Goal: Task Accomplishment & Management: Manage account settings

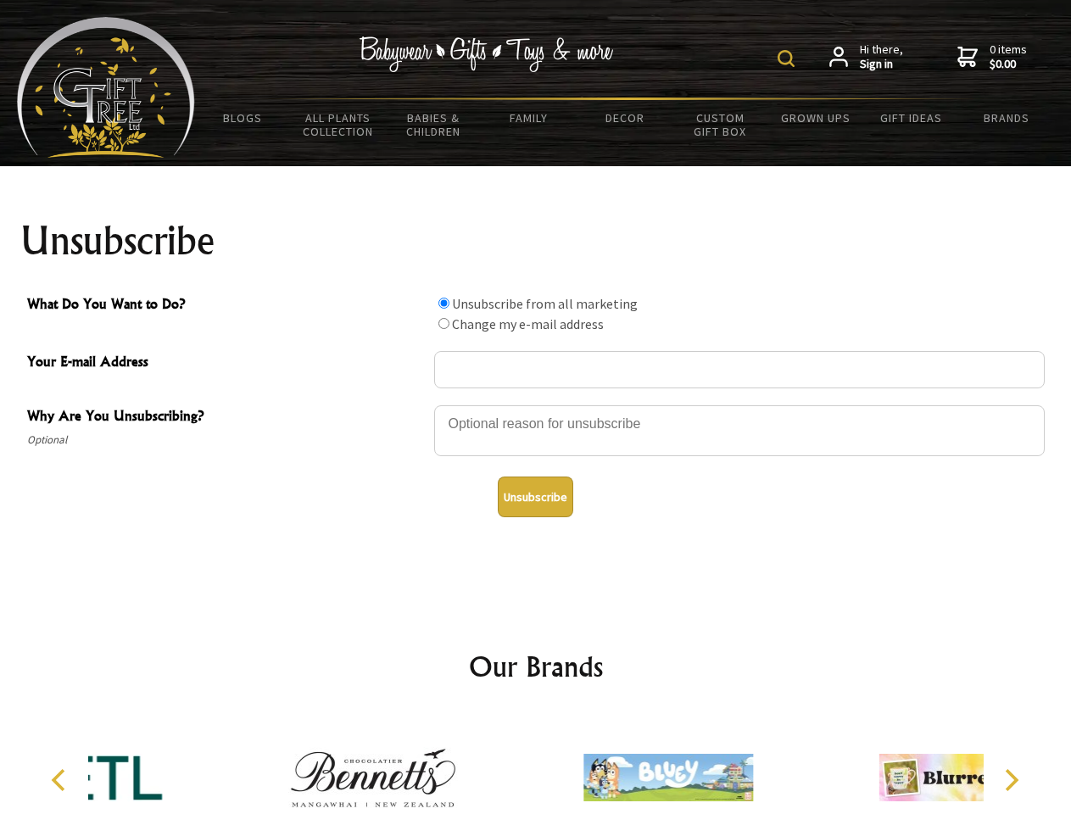
click at [788, 58] on img at bounding box center [785, 58] width 17 height 17
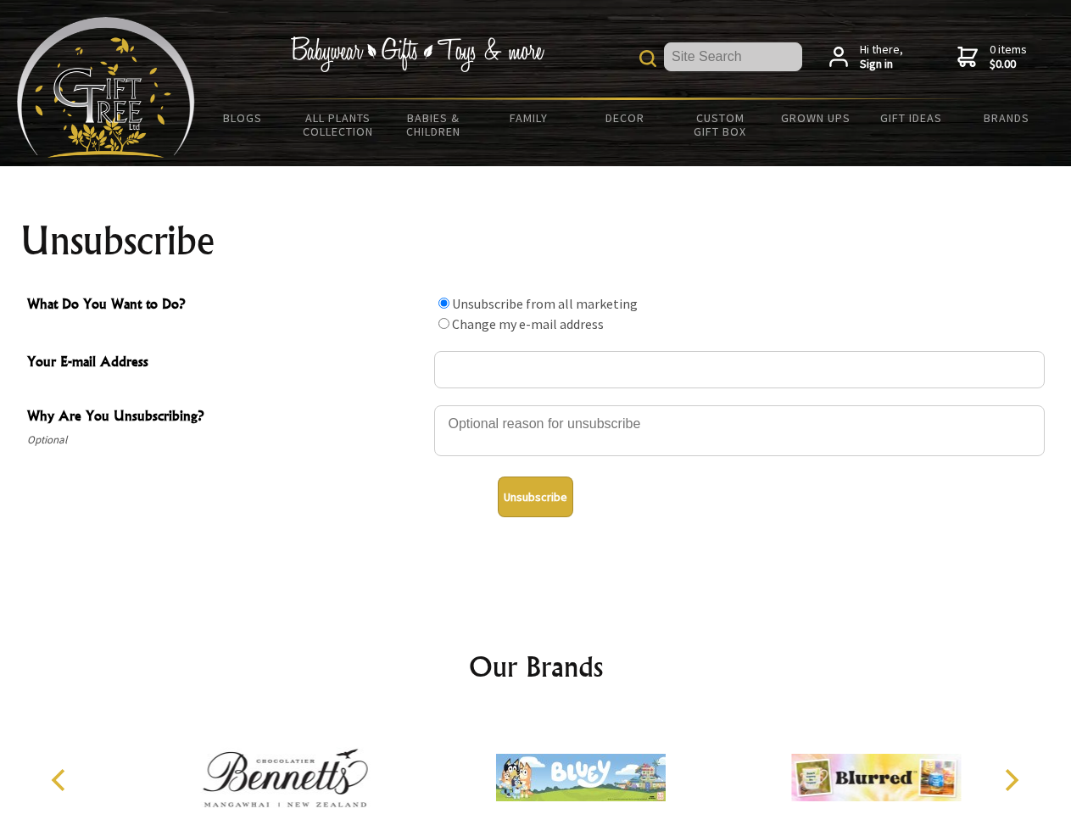
click at [536, 404] on div at bounding box center [739, 433] width 610 height 59
click at [443, 303] on input "What Do You Want to Do?" at bounding box center [443, 303] width 11 height 11
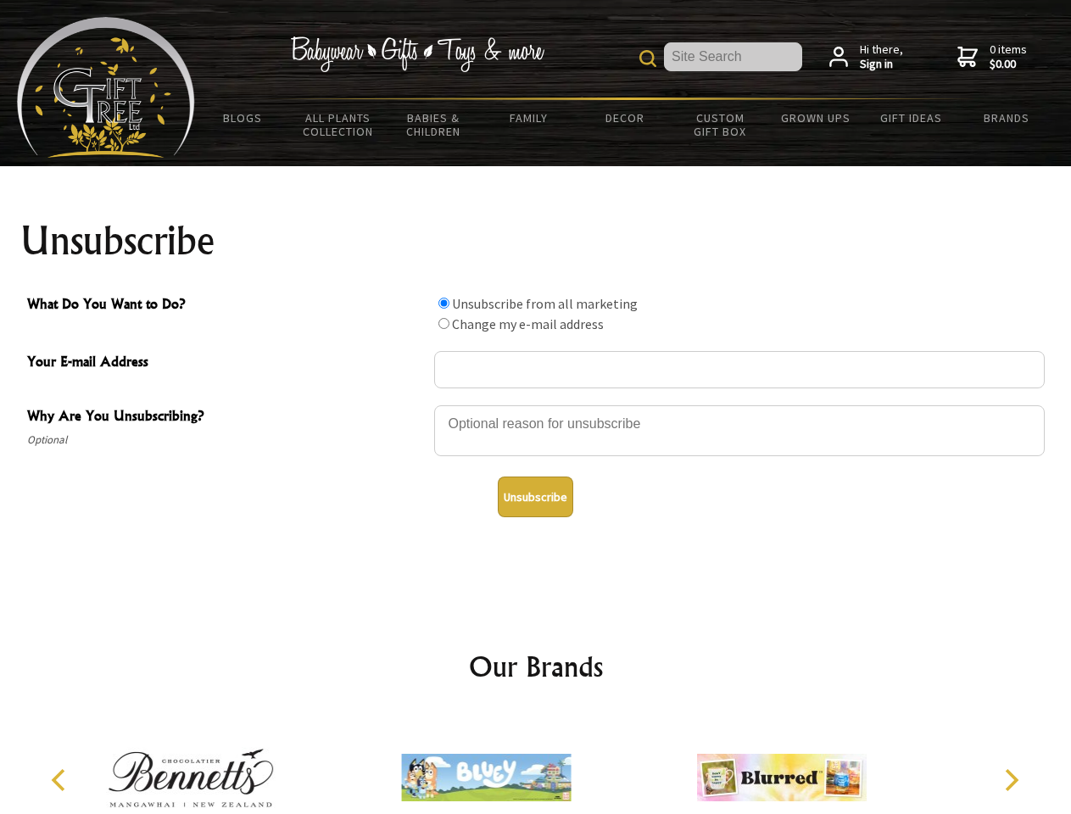
click at [443, 323] on input "What Do You Want to Do?" at bounding box center [443, 323] width 11 height 11
radio input "true"
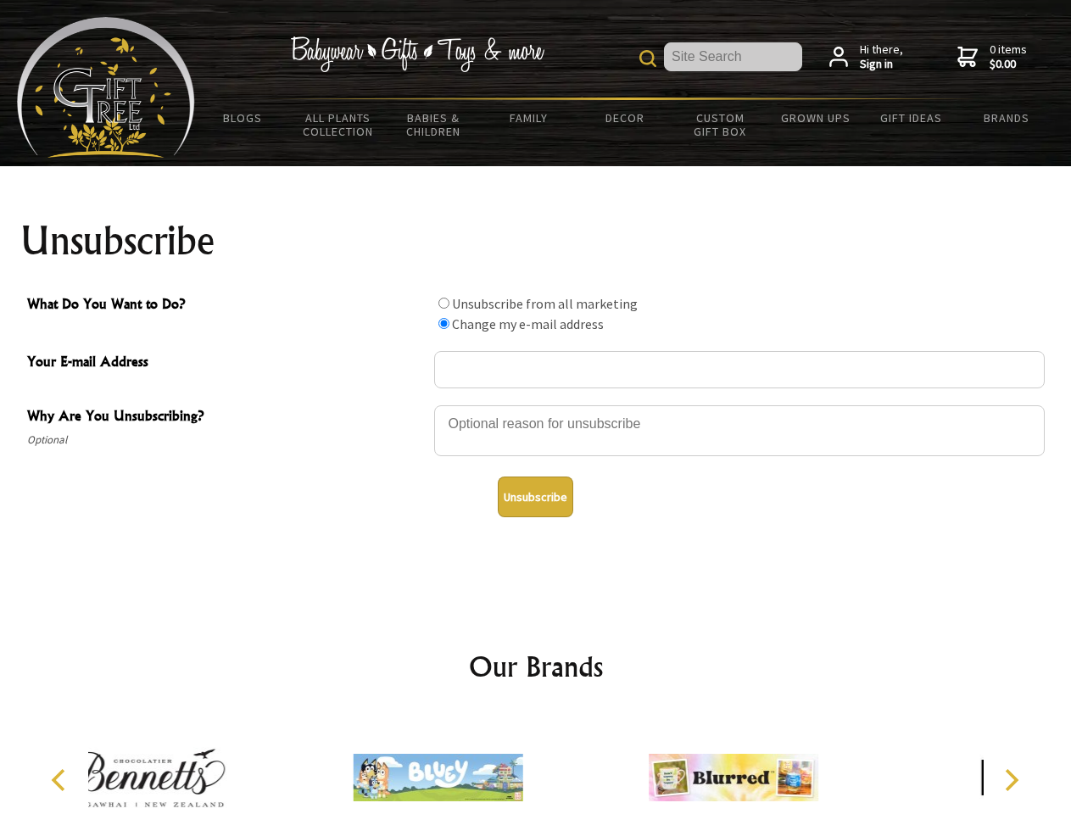
click at [535, 497] on button "Unsubscribe" at bounding box center [535, 496] width 75 height 41
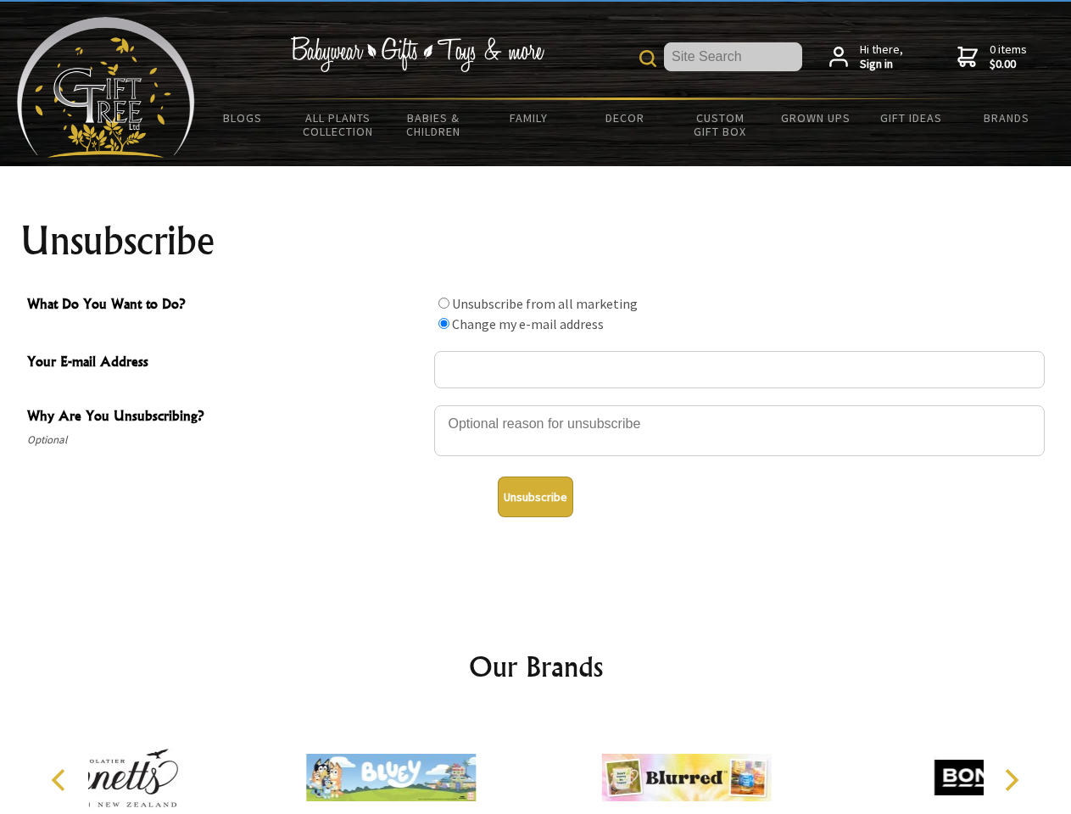
click at [538, 764] on div at bounding box center [685, 780] width 295 height 132
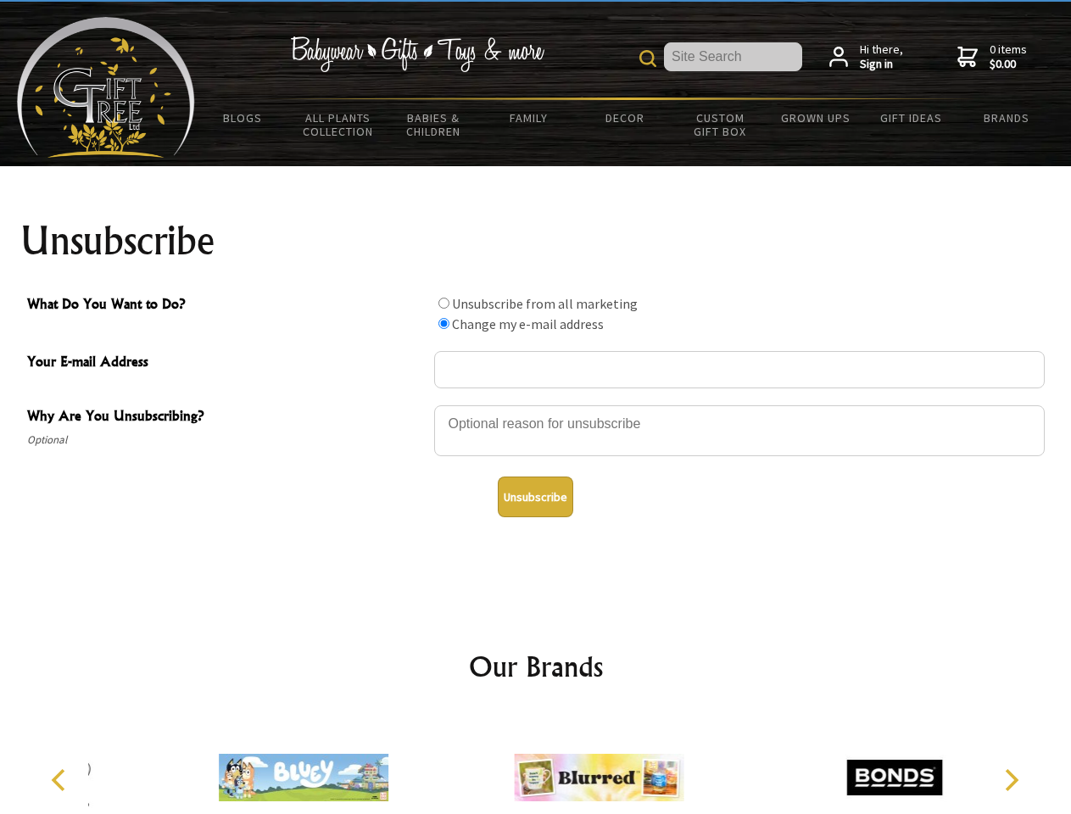
click at [61, 780] on icon "Previous" at bounding box center [60, 780] width 22 height 22
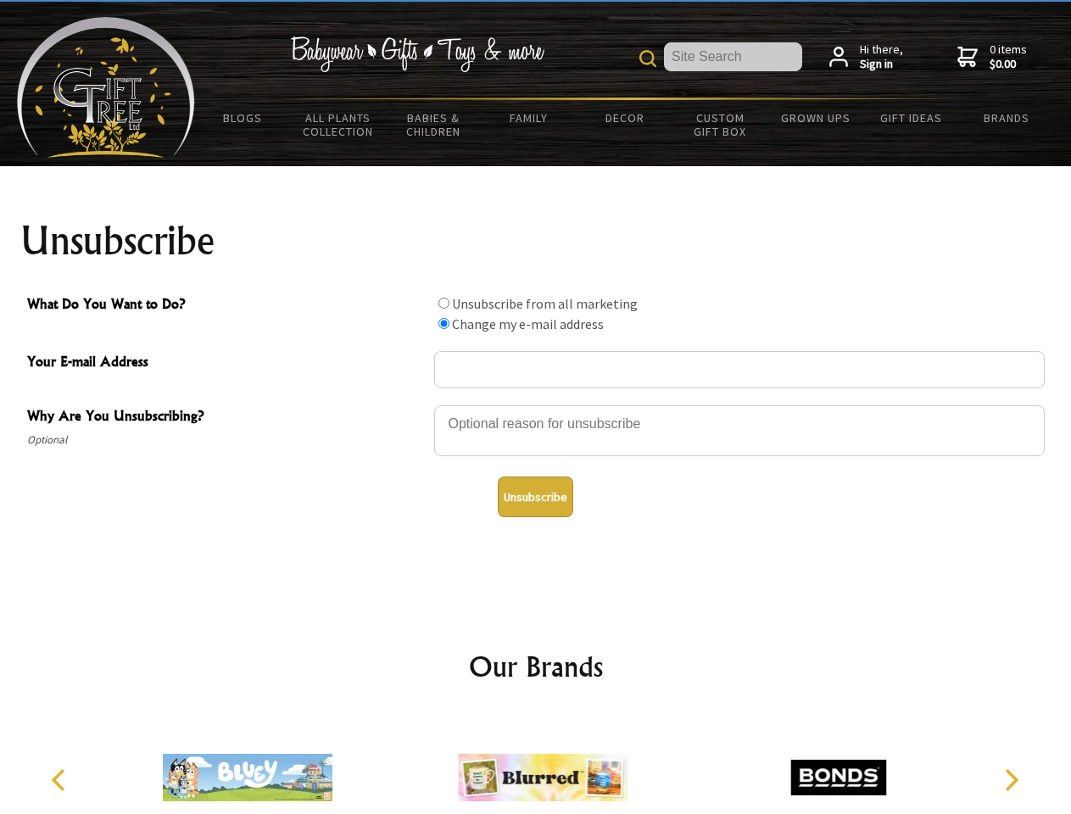
click at [1011, 780] on icon "Next" at bounding box center [1010, 780] width 22 height 22
